Goal: Task Accomplishment & Management: Use online tool/utility

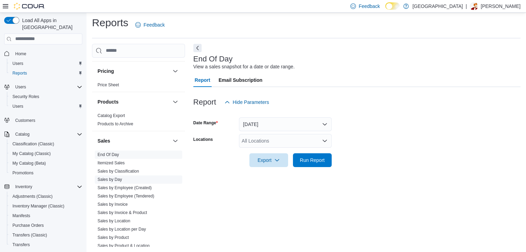
scroll to position [399, 0]
click at [253, 142] on div "All Locations" at bounding box center [285, 141] width 93 height 14
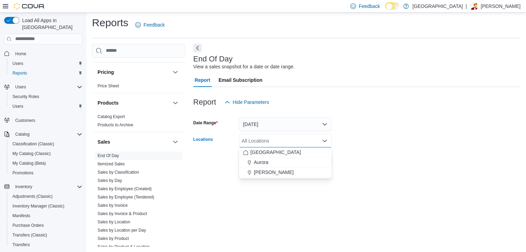
click at [271, 175] on span "[PERSON_NAME]" at bounding box center [274, 172] width 40 height 7
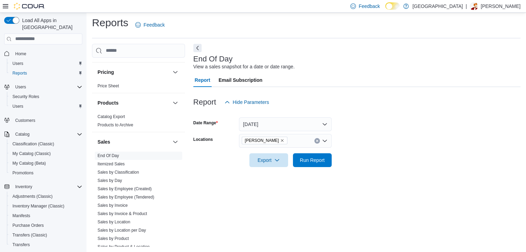
click at [288, 178] on div "End Of Day View a sales snapshot for a date or date range. Report Email Subscri…" at bounding box center [356, 145] width 327 height 203
click at [293, 160] on button "Run Report" at bounding box center [312, 160] width 39 height 14
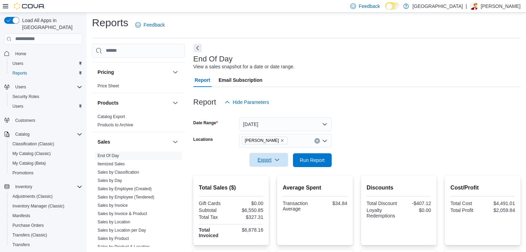
click at [274, 160] on icon "button" at bounding box center [277, 160] width 6 height 6
click at [274, 187] on span "Export to Pdf" at bounding box center [269, 188] width 31 height 6
